Goal: Transaction & Acquisition: Purchase product/service

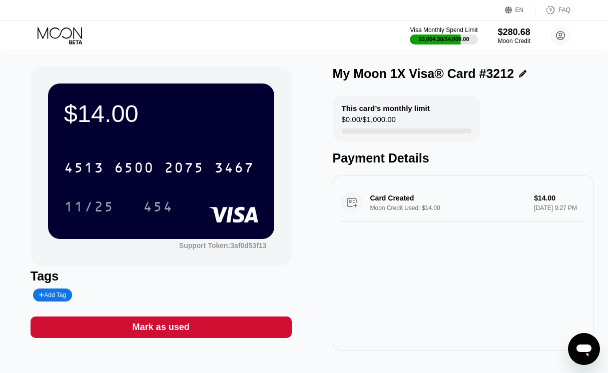
click at [78, 38] on icon at bounding box center [61, 36] width 47 height 18
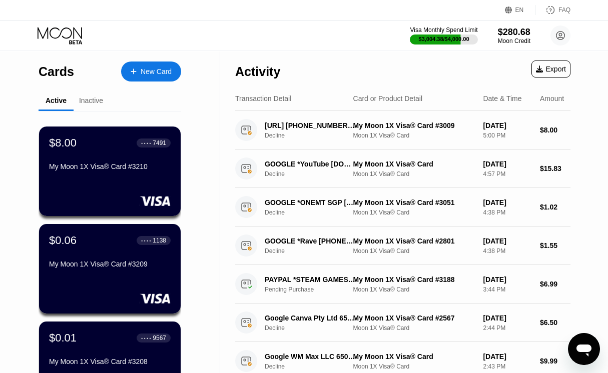
click at [137, 76] on div at bounding box center [139, 72] width 4 height 9
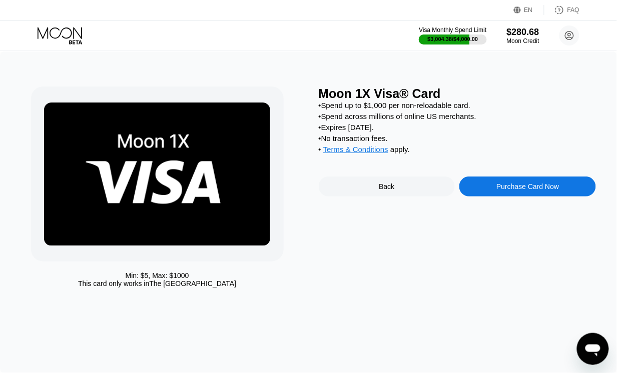
click at [244, 249] on div at bounding box center [157, 174] width 253 height 175
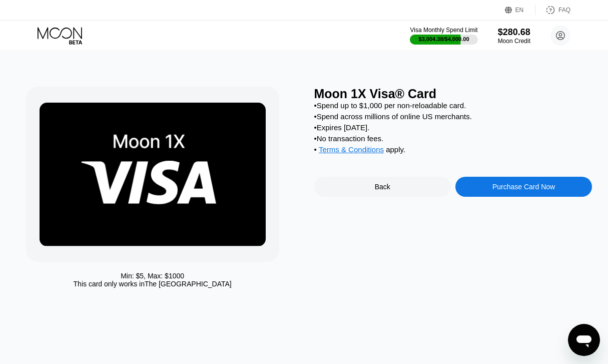
drag, startPoint x: 513, startPoint y: 176, endPoint x: 514, endPoint y: 188, distance: 12.0
click at [514, 178] on div "Moon 1X Visa® Card • Spend up to $1,000 per non-reloadable card. • Spend across…" at bounding box center [453, 190] width 278 height 206
click at [514, 189] on div "Purchase Card Now" at bounding box center [523, 187] width 137 height 20
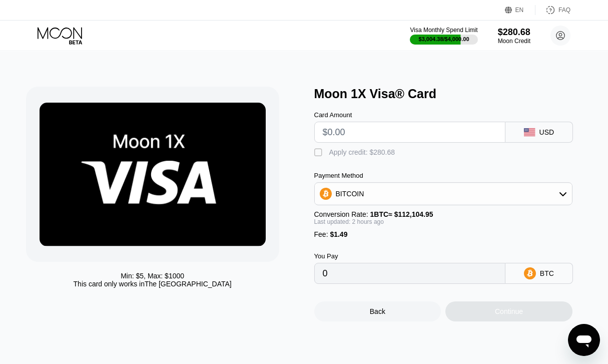
click at [418, 124] on div "Card Amount" at bounding box center [409, 127] width 191 height 32
click at [417, 136] on input "text" at bounding box center [410, 132] width 174 height 20
type input "$30"
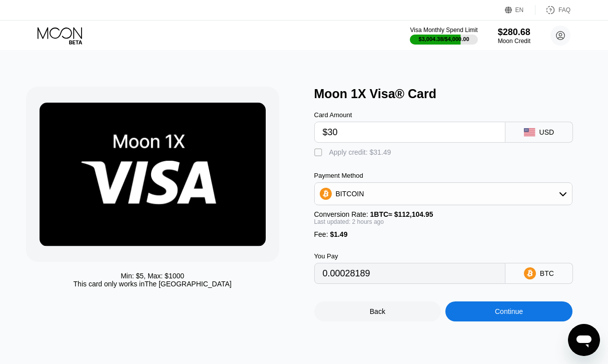
type input "0.00028189"
type input "$30"
click at [364, 163] on div "Card Amount $30 USD  Apply credit: $31.49 Payment Method BITCOIN Conversion Ra…" at bounding box center [453, 192] width 278 height 183
click at [365, 156] on div "Apply credit: $31.49" at bounding box center [360, 152] width 62 height 8
type input "0"
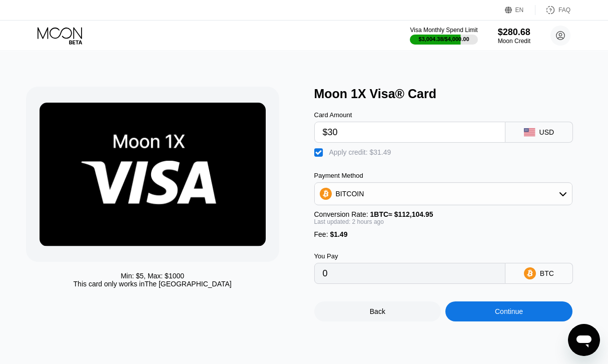
click at [524, 321] on div "Continue" at bounding box center [508, 311] width 127 height 20
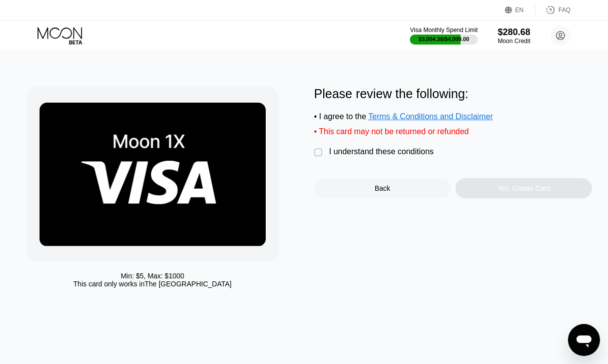
click at [353, 156] on div "I understand these conditions" at bounding box center [381, 151] width 105 height 9
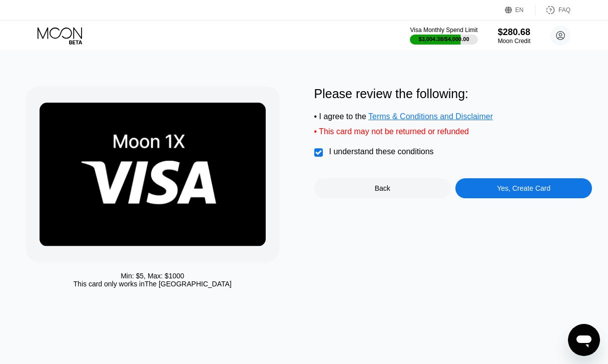
drag, startPoint x: 455, startPoint y: 186, endPoint x: 477, endPoint y: 196, distance: 23.7
click at [458, 188] on div "Please review the following: • I agree to the Terms & Conditions and Disclaimer…" at bounding box center [453, 143] width 278 height 112
click at [483, 197] on div "Yes, Create Card" at bounding box center [523, 188] width 137 height 20
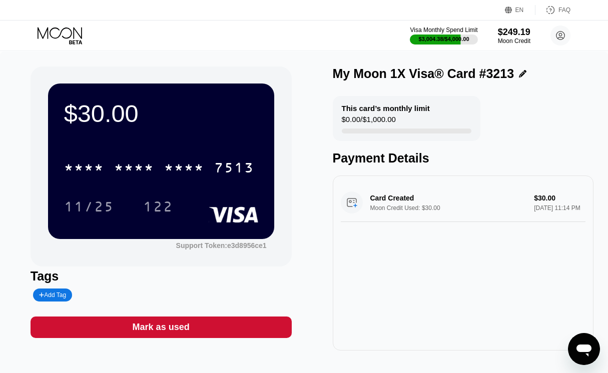
click at [215, 166] on div "7513" at bounding box center [234, 169] width 40 height 16
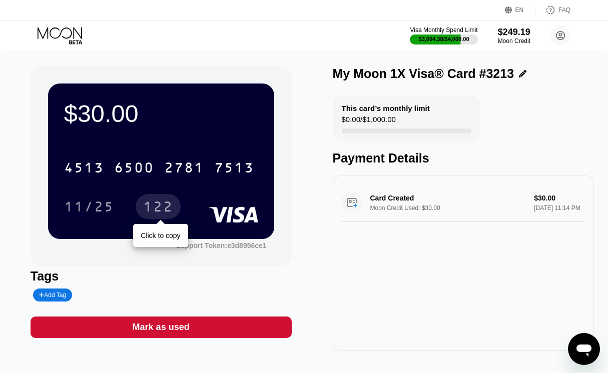
drag, startPoint x: 148, startPoint y: 207, endPoint x: 254, endPoint y: 228, distance: 108.7
click at [148, 207] on div "122" at bounding box center [158, 208] width 30 height 16
